Goal: Information Seeking & Learning: Learn about a topic

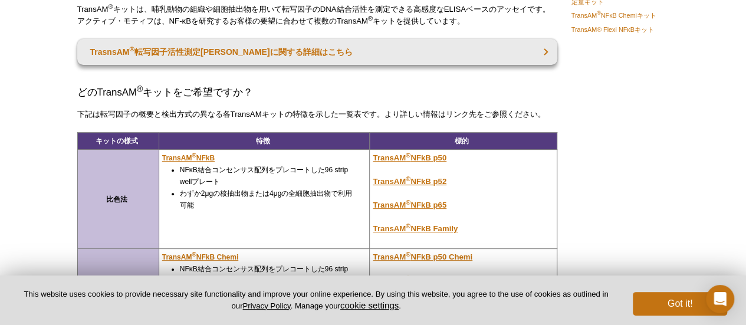
scroll to position [135, 0]
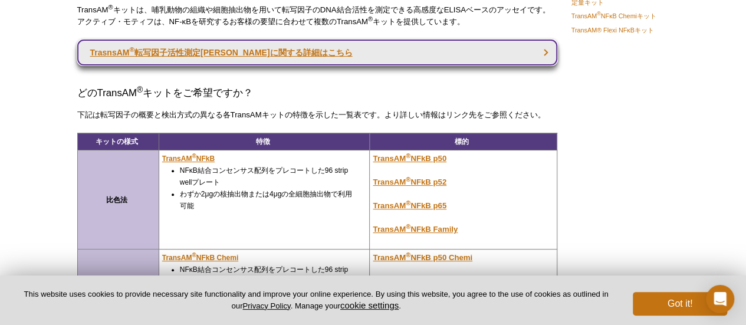
click at [279, 42] on link "TrasnsAM ® 転写因子活性測定ELISAに関する詳細はこちら" at bounding box center [317, 52] width 480 height 26
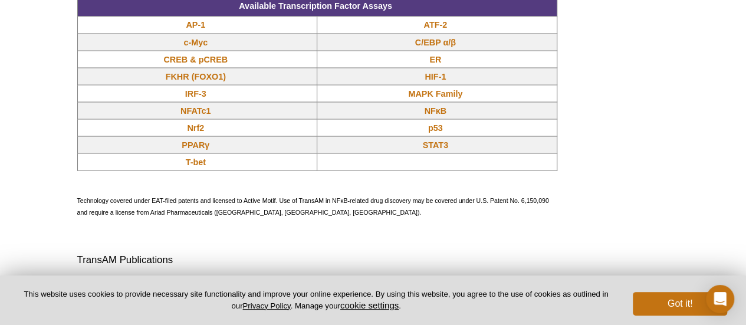
scroll to position [1252, 0]
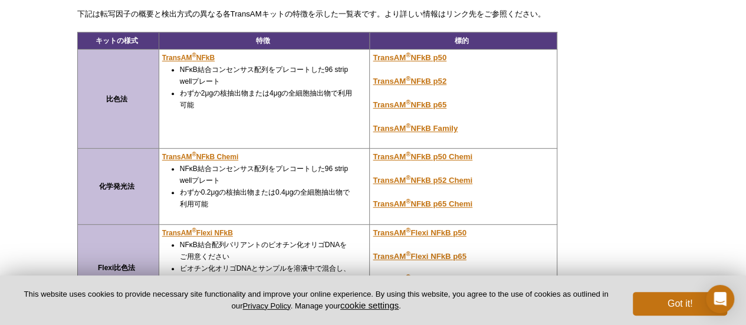
scroll to position [446, 0]
